Goal: Information Seeking & Learning: Learn about a topic

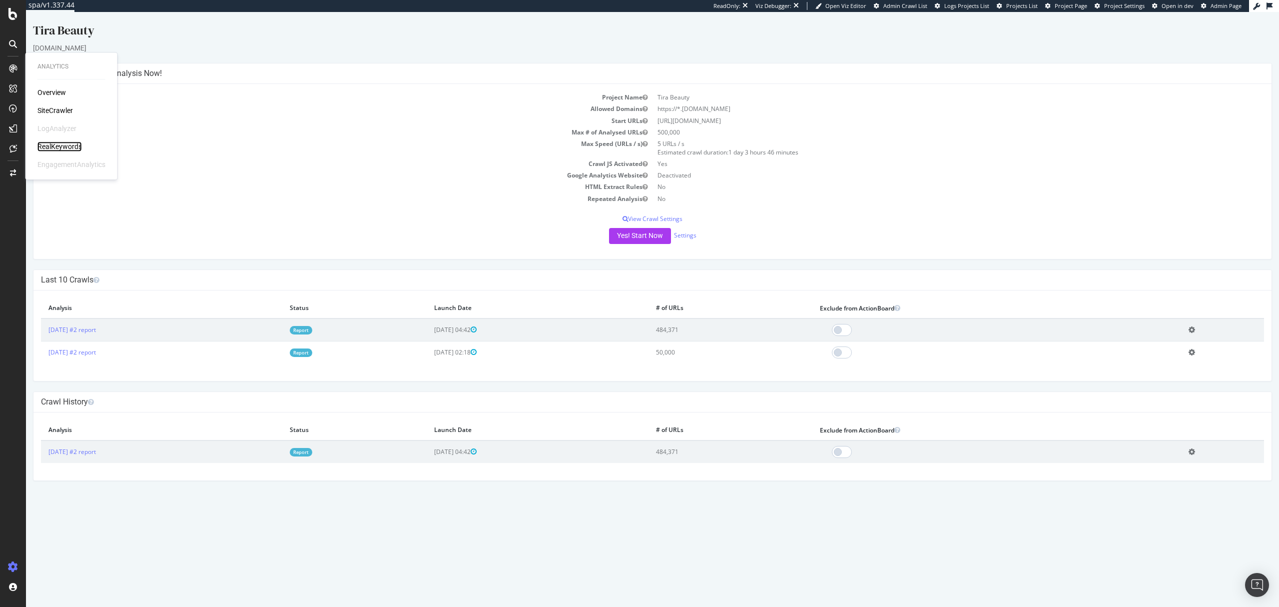
click at [62, 145] on div "RealKeywords" at bounding box center [59, 146] width 44 height 10
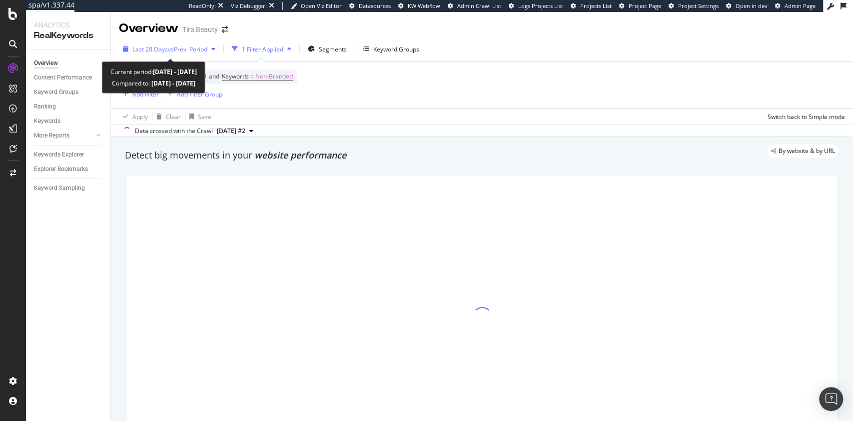
click at [145, 49] on span "Last 28 Days" at bounding box center [149, 49] width 35 height 8
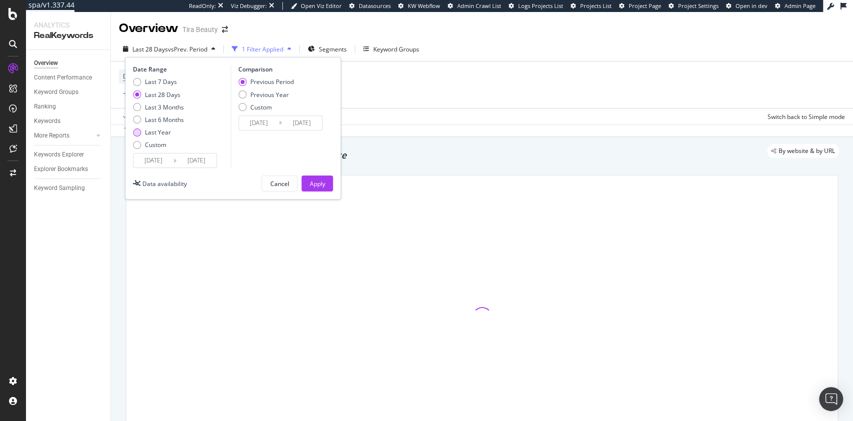
click at [156, 135] on div "Last Year" at bounding box center [158, 132] width 26 height 8
type input "2024/09/24"
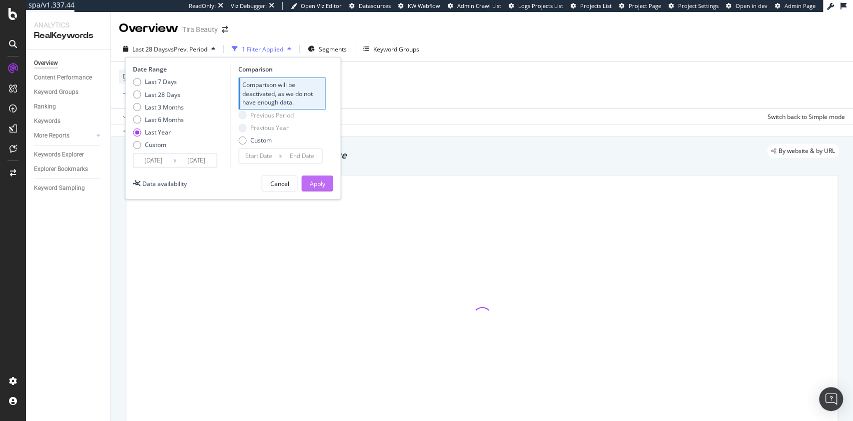
click at [313, 186] on div "Apply" at bounding box center [316, 183] width 15 height 8
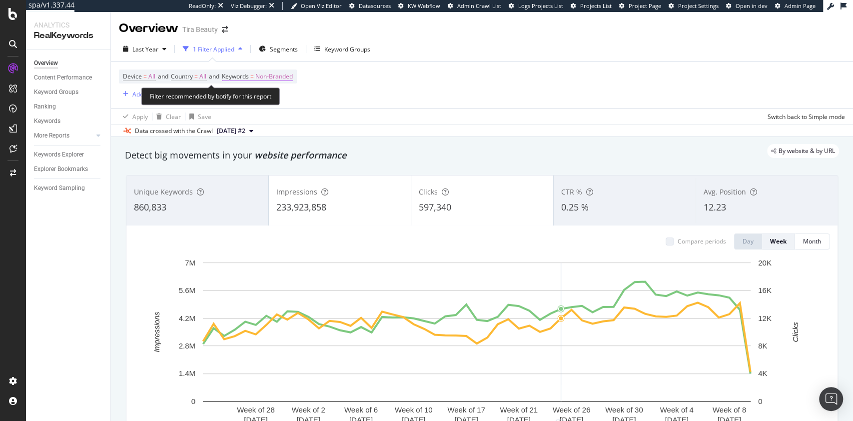
click at [267, 75] on span "Non-Branded" at bounding box center [273, 76] width 37 height 14
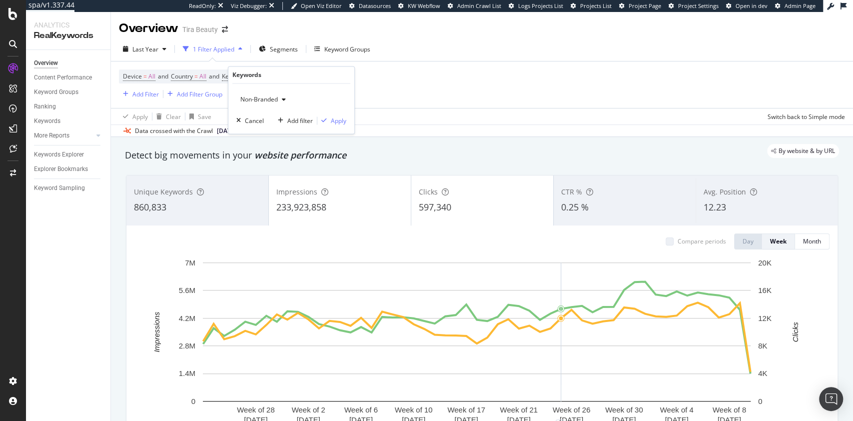
click at [269, 95] on span "Non-Branded" at bounding box center [256, 99] width 41 height 8
click at [273, 146] on span "Anonymized queries" at bounding box center [296, 148] width 102 height 9
click at [333, 123] on div "Apply" at bounding box center [338, 120] width 15 height 8
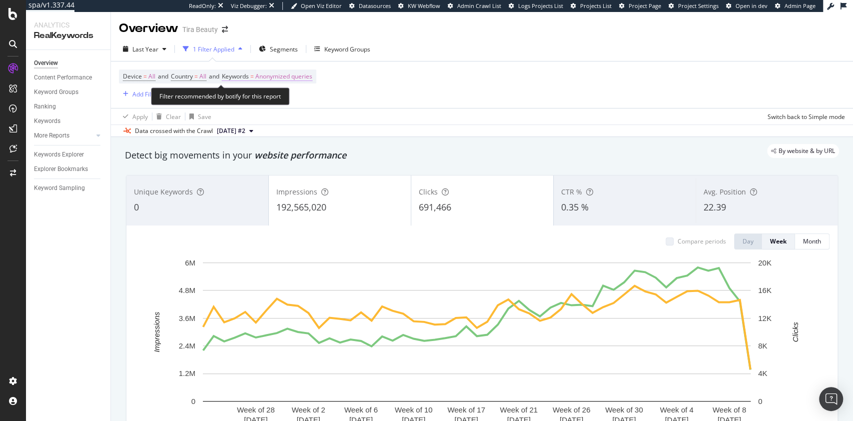
click at [304, 78] on span "Anonymized queries" at bounding box center [283, 76] width 57 height 14
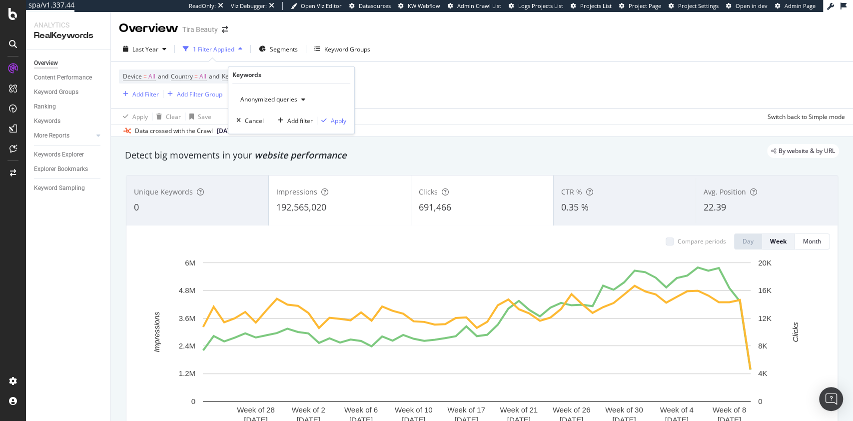
click at [292, 94] on div "Anonymized queries" at bounding box center [272, 99] width 73 height 15
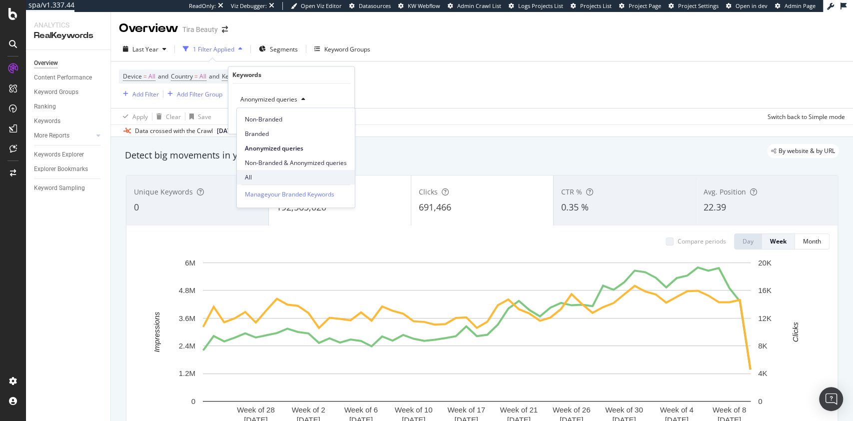
click at [268, 176] on span "All" at bounding box center [296, 177] width 102 height 9
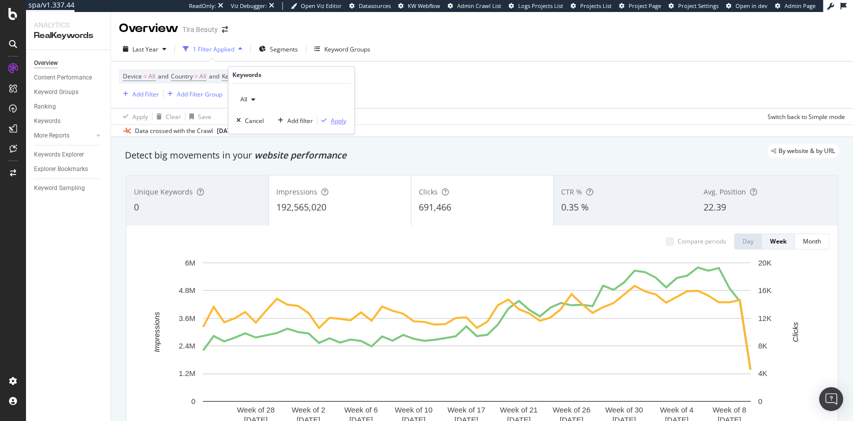
click at [333, 122] on div "Apply" at bounding box center [338, 120] width 15 height 8
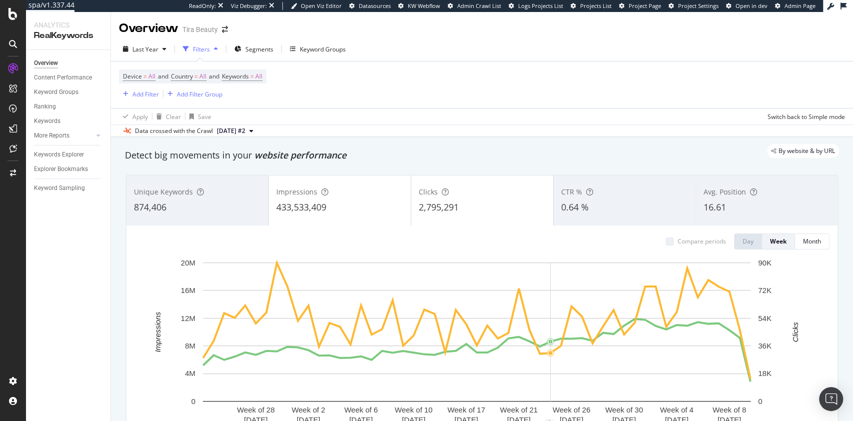
click at [832, 198] on div "Unique Keywords 874,406 Impressions 433,533,409 Clicks 2,795,291 CTR % 0.64 % A…" at bounding box center [482, 317] width 724 height 300
click at [260, 74] on span "Keywords = All" at bounding box center [242, 76] width 40 height 9
click at [252, 98] on icon "button" at bounding box center [253, 100] width 4 height 6
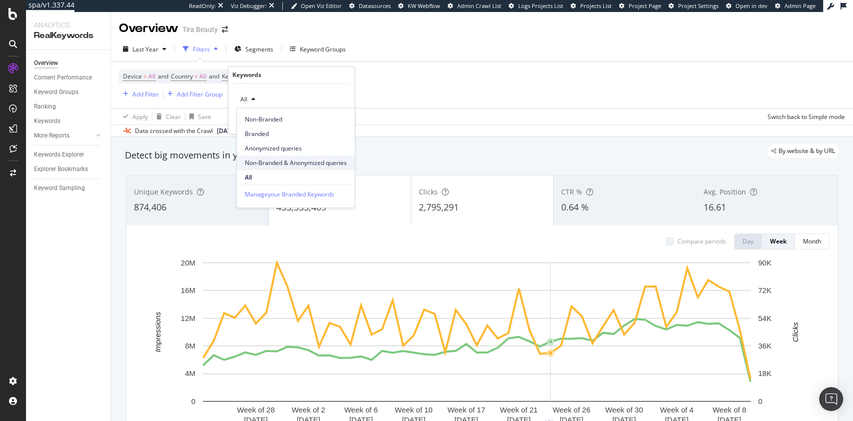
click at [279, 161] on span "Non-Branded & Anonymized queries" at bounding box center [296, 162] width 102 height 9
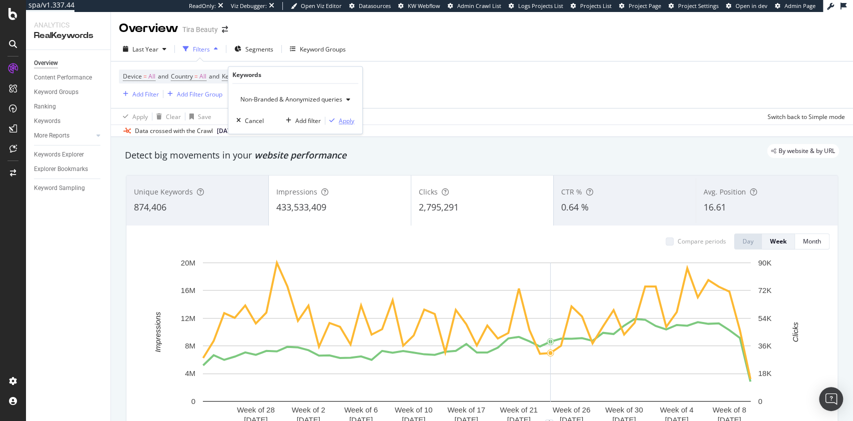
click at [347, 124] on div "Apply" at bounding box center [346, 120] width 15 height 8
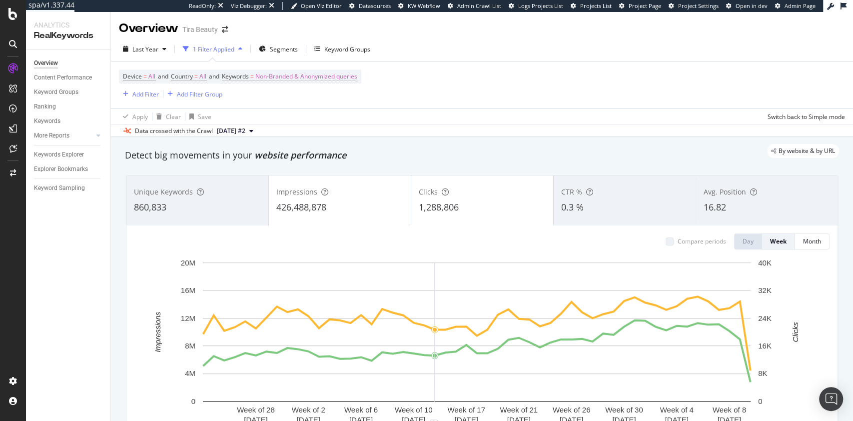
click at [71, 181] on div "Keyword Sampling" at bounding box center [72, 188] width 76 height 14
click at [67, 185] on div "Keyword Sampling" at bounding box center [59, 188] width 51 height 10
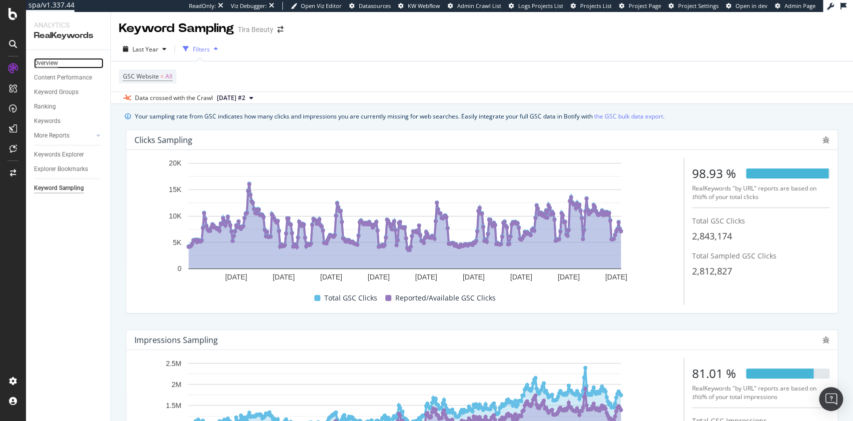
click at [50, 65] on div "Overview" at bounding box center [46, 63] width 24 height 10
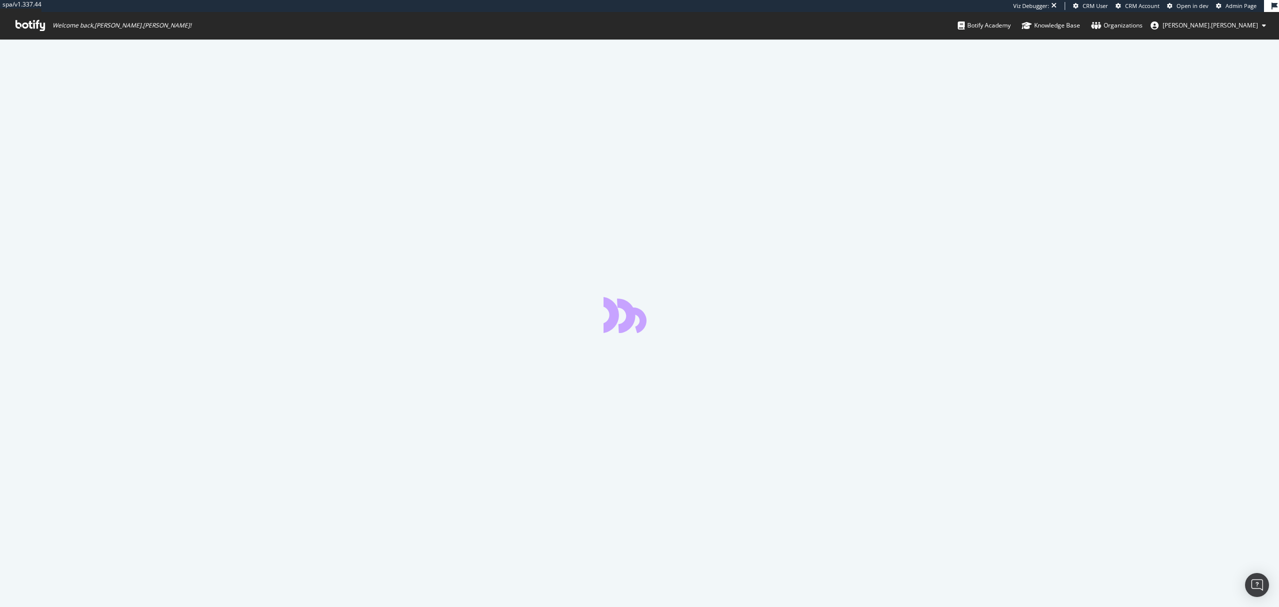
click at [1238, 5] on span "Admin Page" at bounding box center [1241, 5] width 31 height 7
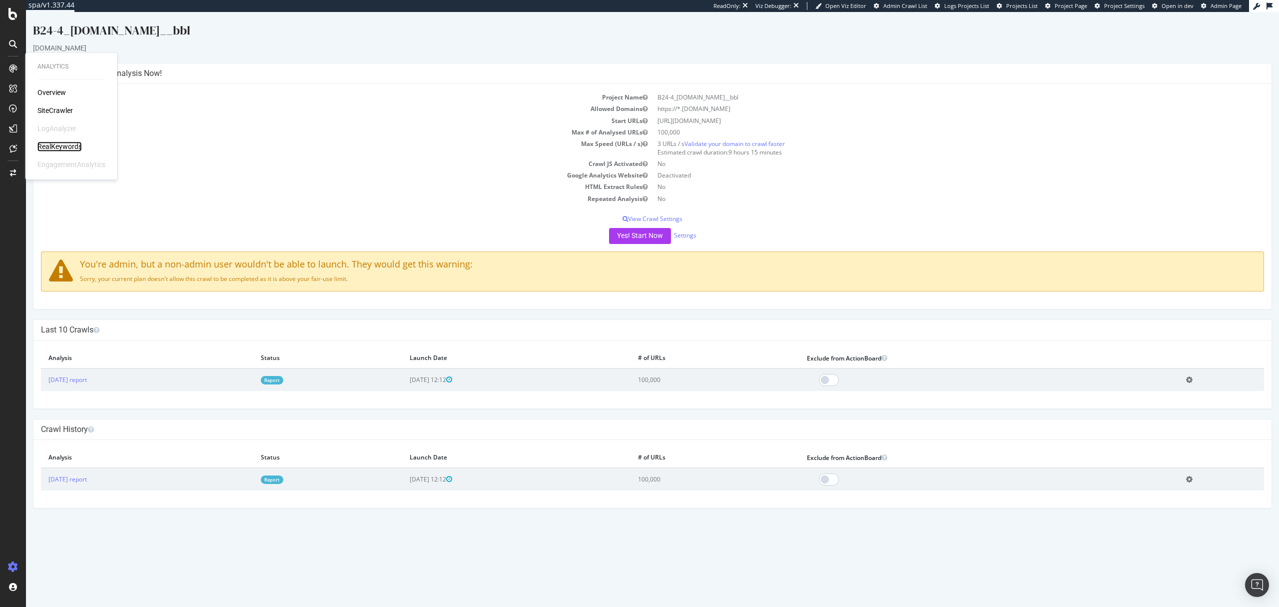
click at [54, 144] on div "RealKeywords" at bounding box center [59, 146] width 44 height 10
click at [52, 146] on div "RealKeywords" at bounding box center [59, 146] width 44 height 10
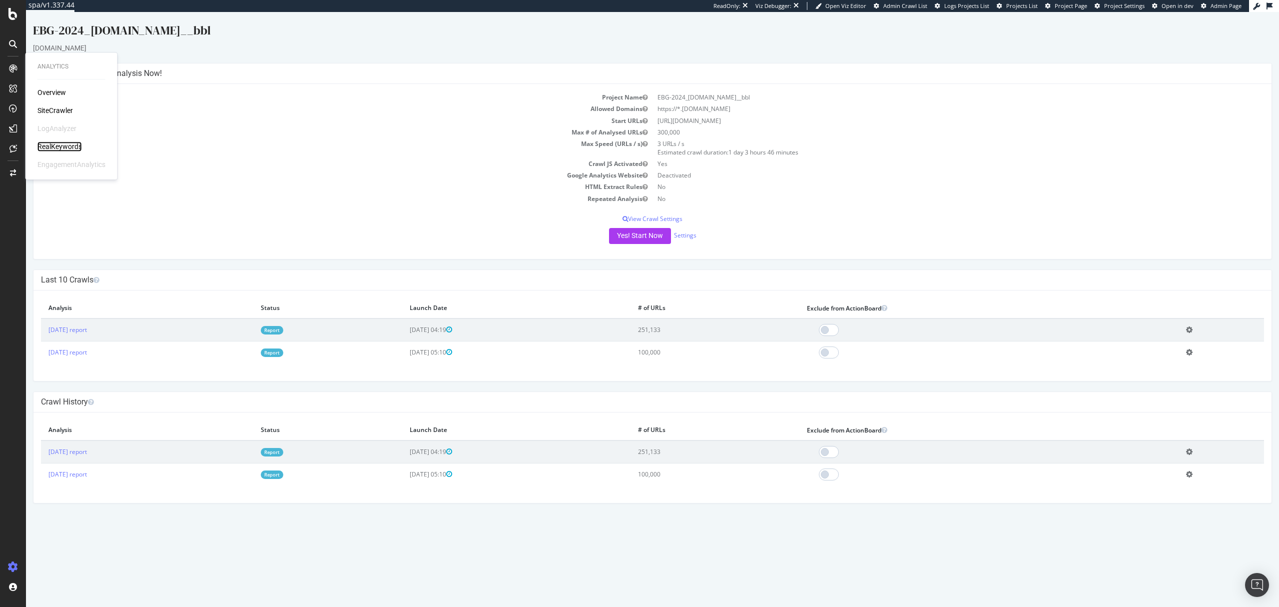
click at [67, 149] on div "RealKeywords" at bounding box center [59, 146] width 44 height 10
